Goal: Task Accomplishment & Management: Complete application form

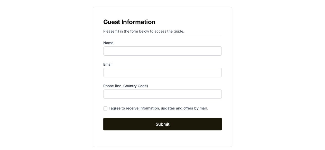
scroll to position [39, 0]
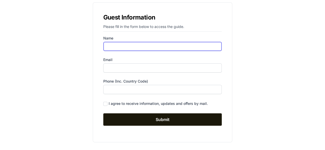
click at [160, 47] on input "Name" at bounding box center [162, 46] width 119 height 9
type input "Koen [PERSON_NAME]"
type input "[EMAIL_ADDRESS][PERSON_NAME][DOMAIN_NAME]"
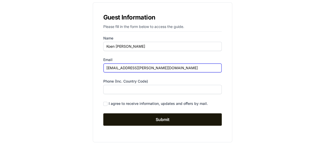
type input "0615058519"
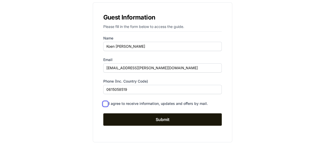
click at [107, 104] on input "checkbox" at bounding box center [105, 104] width 4 height 4
checkbox input "true"
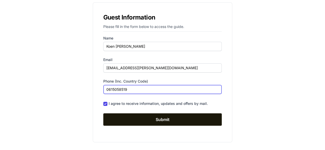
drag, startPoint x: 108, startPoint y: 88, endPoint x: 112, endPoint y: 90, distance: 4.6
click at [108, 88] on input "0615058519" at bounding box center [162, 89] width 119 height 9
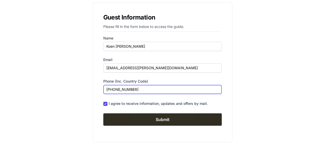
type input "[PHONE_NUMBER]"
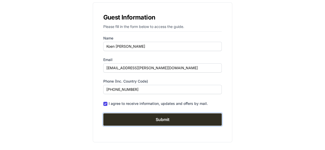
click at [152, 120] on input "Submit" at bounding box center [162, 120] width 119 height 12
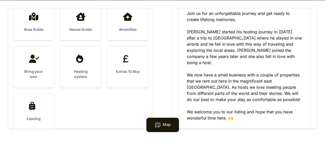
scroll to position [33, 0]
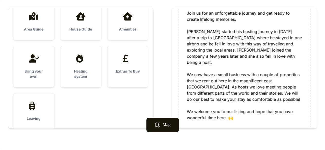
click at [129, 71] on h3 "Extras To Buy" at bounding box center [128, 71] width 24 height 5
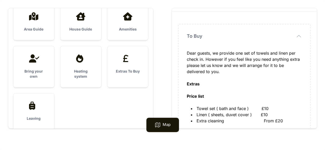
scroll to position [34, 0]
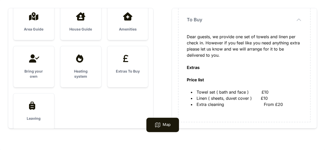
click at [42, 109] on div at bounding box center [34, 106] width 24 height 8
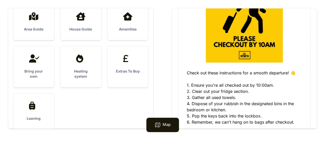
scroll to position [103, 0]
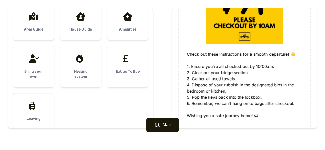
click at [86, 69] on div "Heating system" at bounding box center [80, 66] width 41 height 41
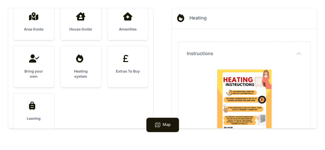
scroll to position [26, 0]
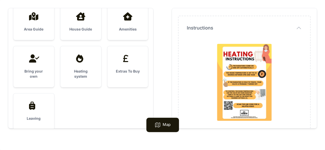
click at [38, 72] on h3 "Bring your own" at bounding box center [34, 74] width 24 height 10
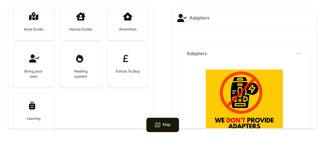
click at [35, 64] on div "Bring your own" at bounding box center [33, 66] width 41 height 41
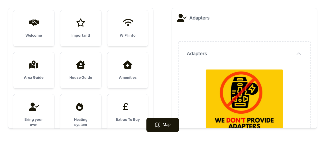
scroll to position [0, 0]
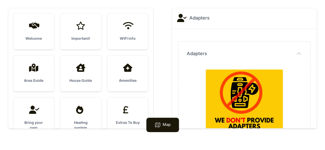
click at [131, 68] on icon at bounding box center [127, 68] width 9 height 8
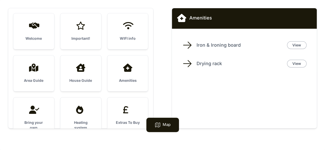
click at [80, 73] on div "House Guide" at bounding box center [80, 73] width 41 height 36
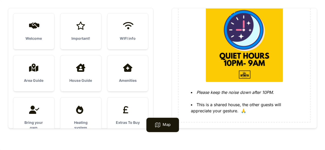
scroll to position [743, 0]
click at [44, 77] on div "Area Guide" at bounding box center [33, 73] width 41 height 36
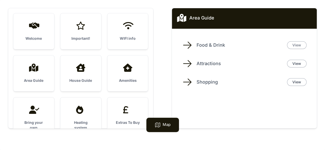
click at [300, 47] on link "View" at bounding box center [297, 45] width 20 height 8
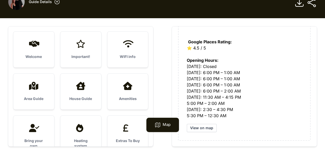
scroll to position [7, 0]
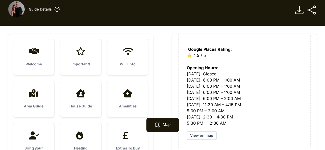
click at [87, 97] on icon at bounding box center [81, 93] width 12 height 8
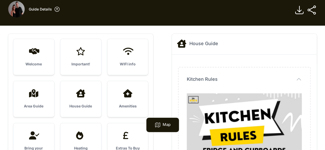
click at [36, 97] on icon at bounding box center [33, 93] width 12 height 8
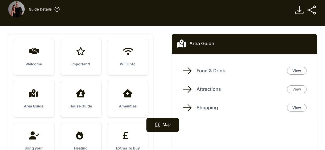
click at [299, 89] on link "View" at bounding box center [297, 90] width 20 height 8
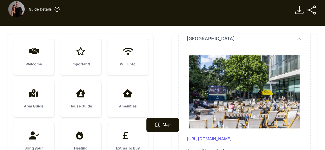
scroll to position [565, 0]
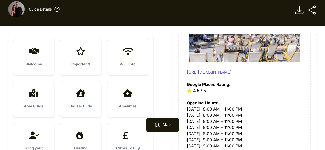
click at [48, 98] on div "Area Guide" at bounding box center [33, 99] width 41 height 36
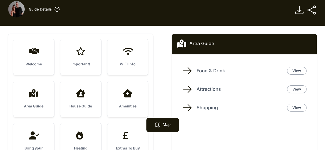
click at [132, 58] on div "WIFI info" at bounding box center [127, 57] width 41 height 36
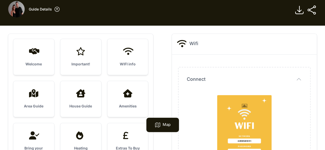
click at [84, 59] on div "Important!" at bounding box center [80, 57] width 41 height 36
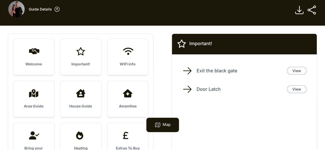
click at [193, 72] on div "Exit the black gate View" at bounding box center [244, 71] width 124 height 10
click at [293, 71] on link "View" at bounding box center [297, 71] width 20 height 8
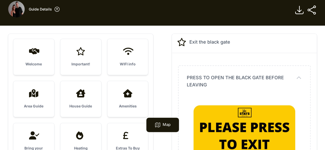
scroll to position [0, 0]
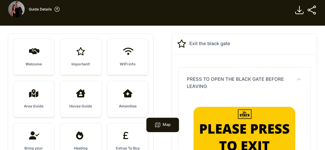
click at [75, 46] on div "Important!" at bounding box center [80, 57] width 41 height 36
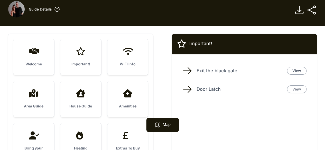
click at [301, 89] on link "View" at bounding box center [297, 90] width 20 height 8
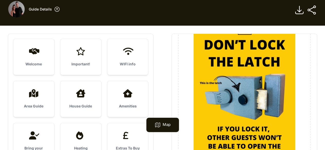
scroll to position [103, 0]
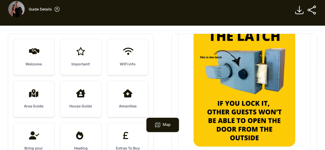
click at [49, 58] on div "Welcome" at bounding box center [33, 57] width 41 height 36
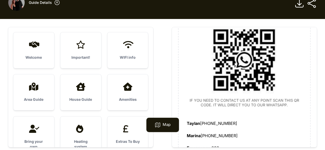
scroll to position [33, 0]
